Goal: Task Accomplishment & Management: Use online tool/utility

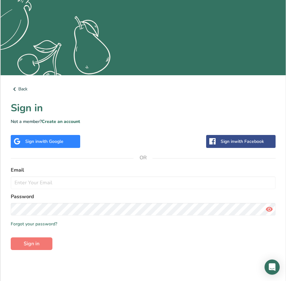
scroll to position [106, 0]
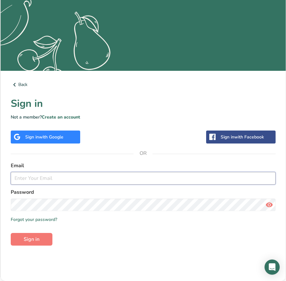
click at [74, 180] on input "email" at bounding box center [143, 178] width 265 height 13
type input "odecker@alschutzman.com"
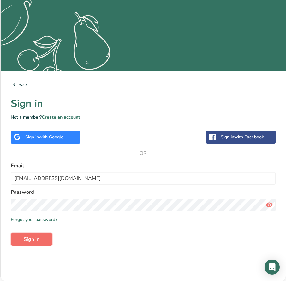
click at [34, 242] on span "Sign in" at bounding box center [32, 239] width 16 height 8
